Goal: Find specific page/section

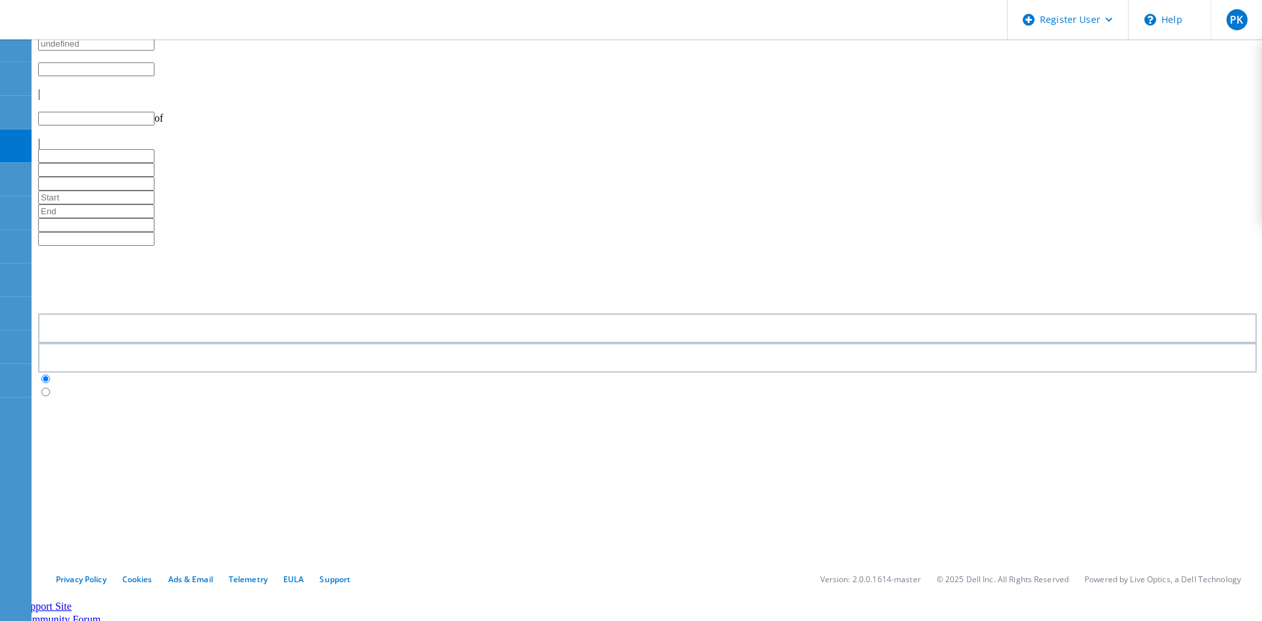
type input "1"
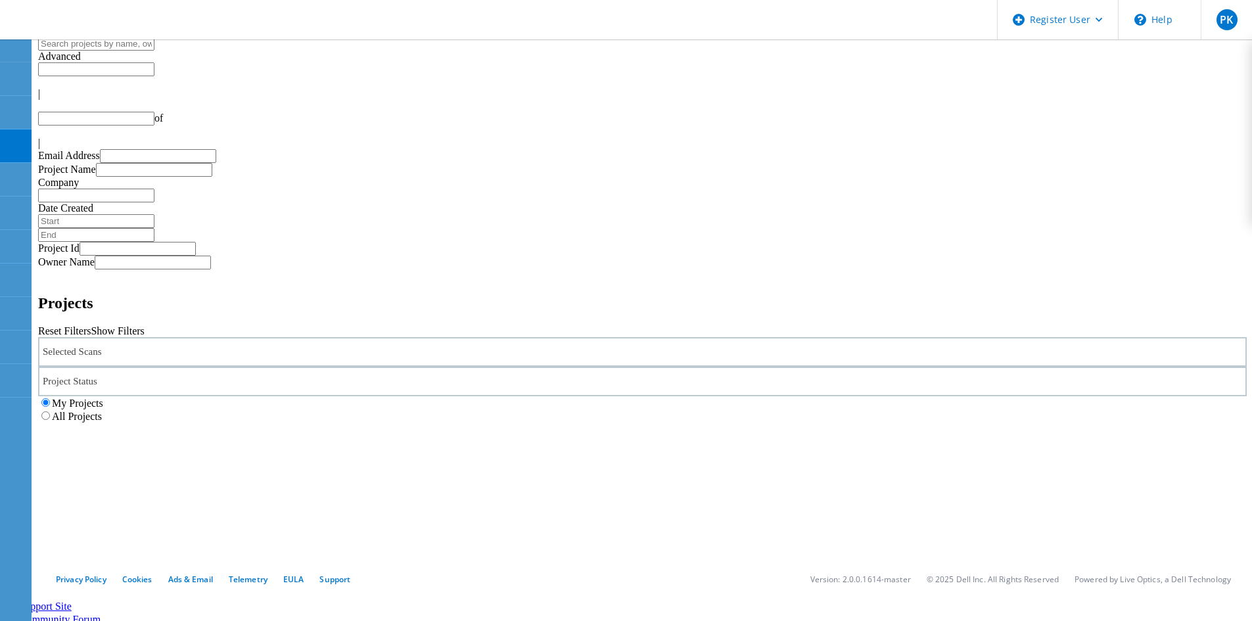
type input "1"
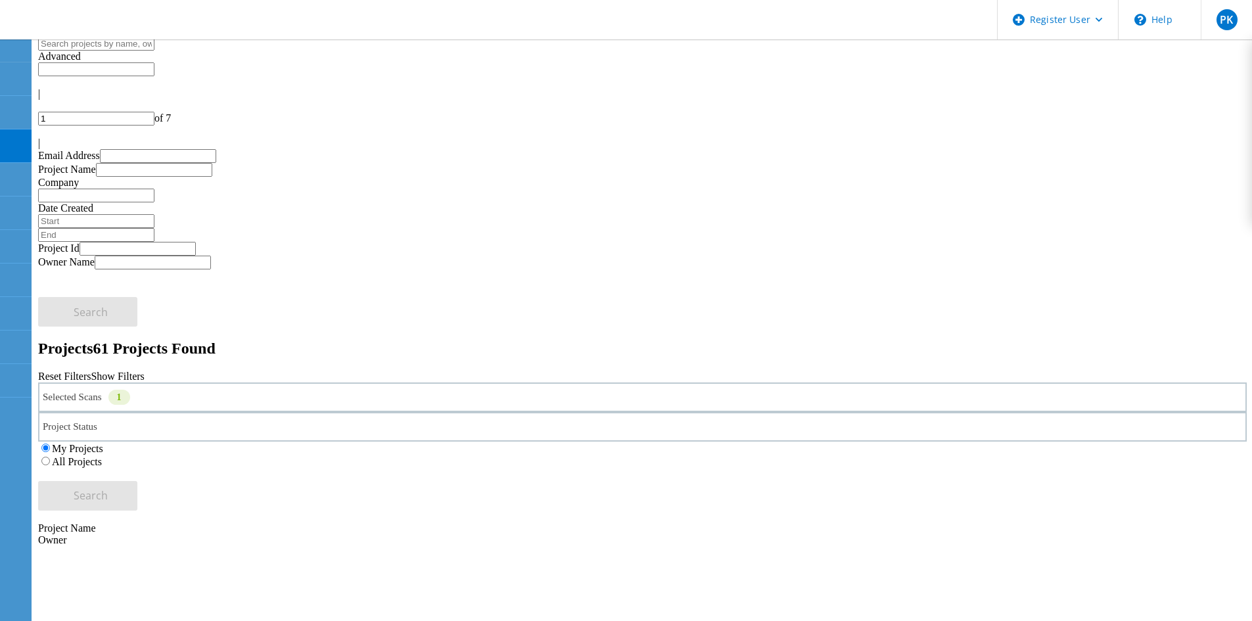
click at [311, 382] on div "Selected Scans 1" at bounding box center [642, 397] width 1208 height 30
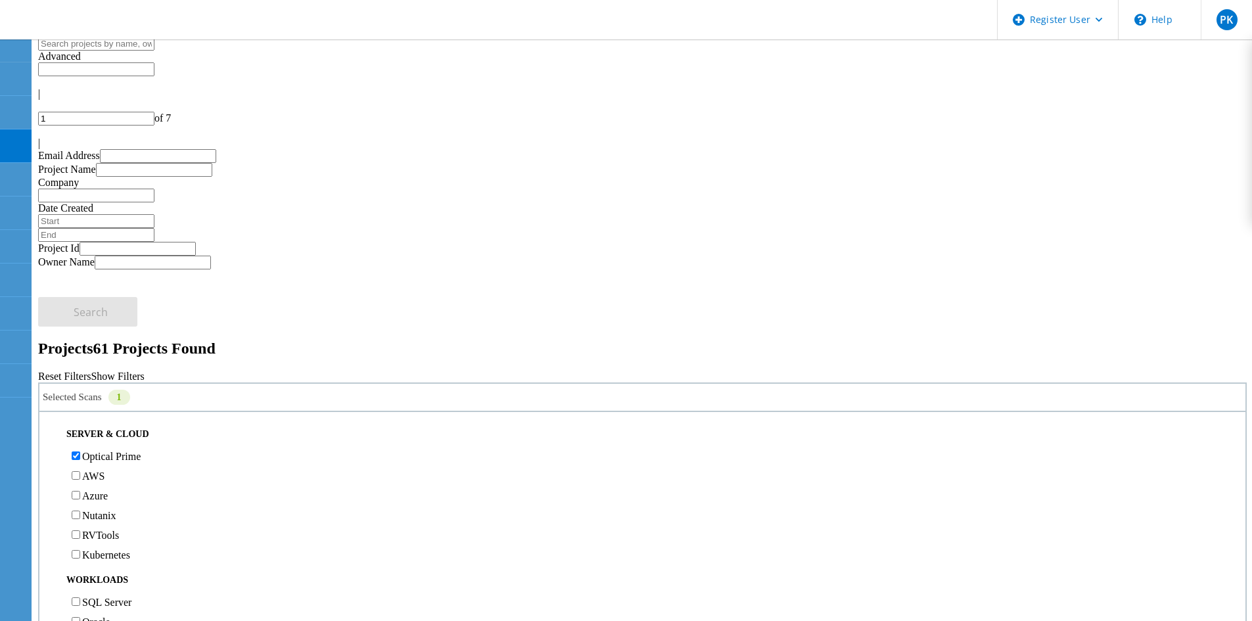
drag, startPoint x: 821, startPoint y: 175, endPoint x: 883, endPoint y: 179, distance: 61.9
click at [102, 456] on label "All Projects" at bounding box center [77, 461] width 50 height 11
click at [50, 457] on input "All Projects" at bounding box center [45, 461] width 9 height 9
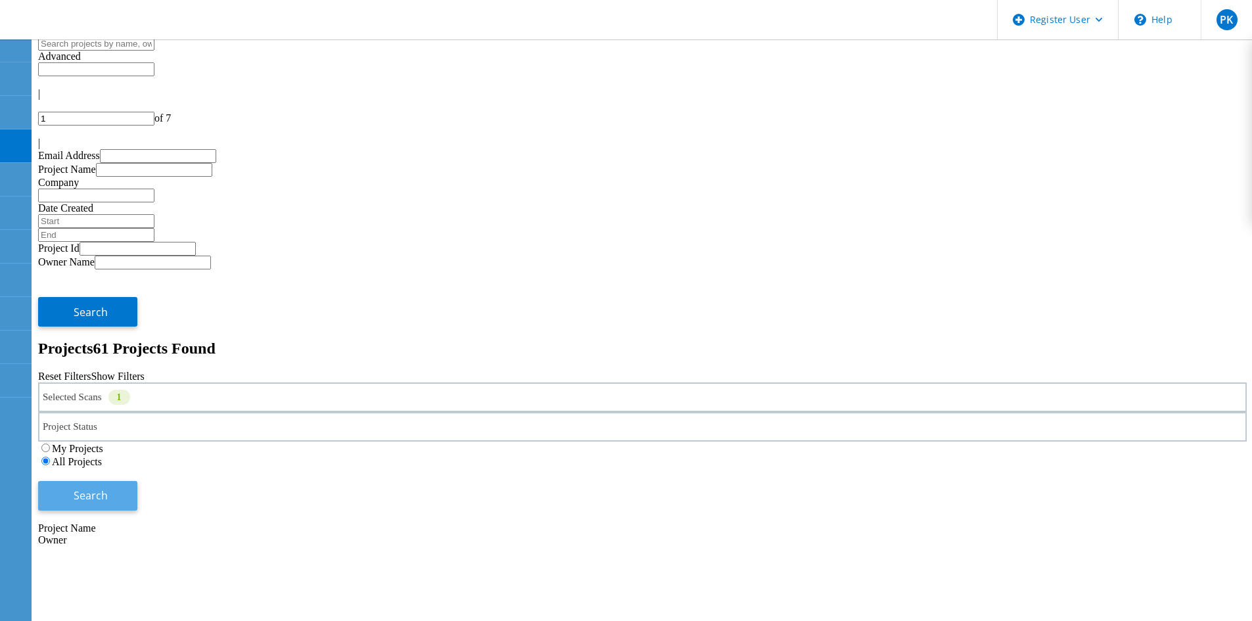
click at [137, 481] on button "Search" at bounding box center [87, 496] width 99 height 30
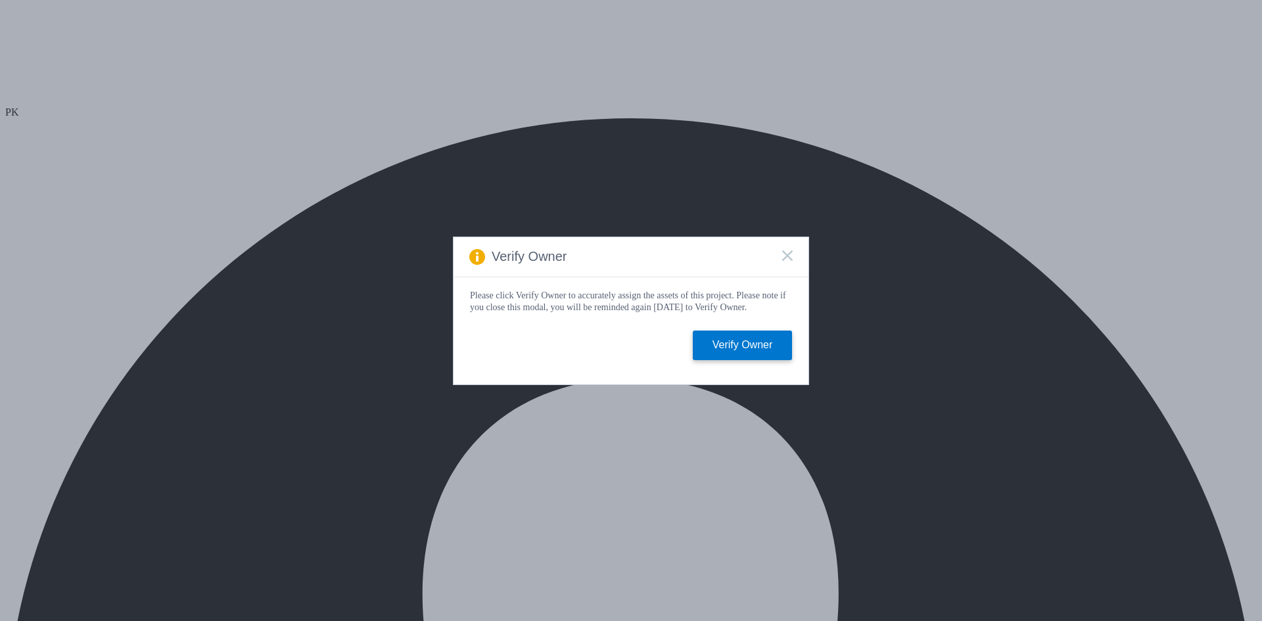
click at [785, 252] on icon at bounding box center [787, 255] width 11 height 11
